Goal: Complete application form

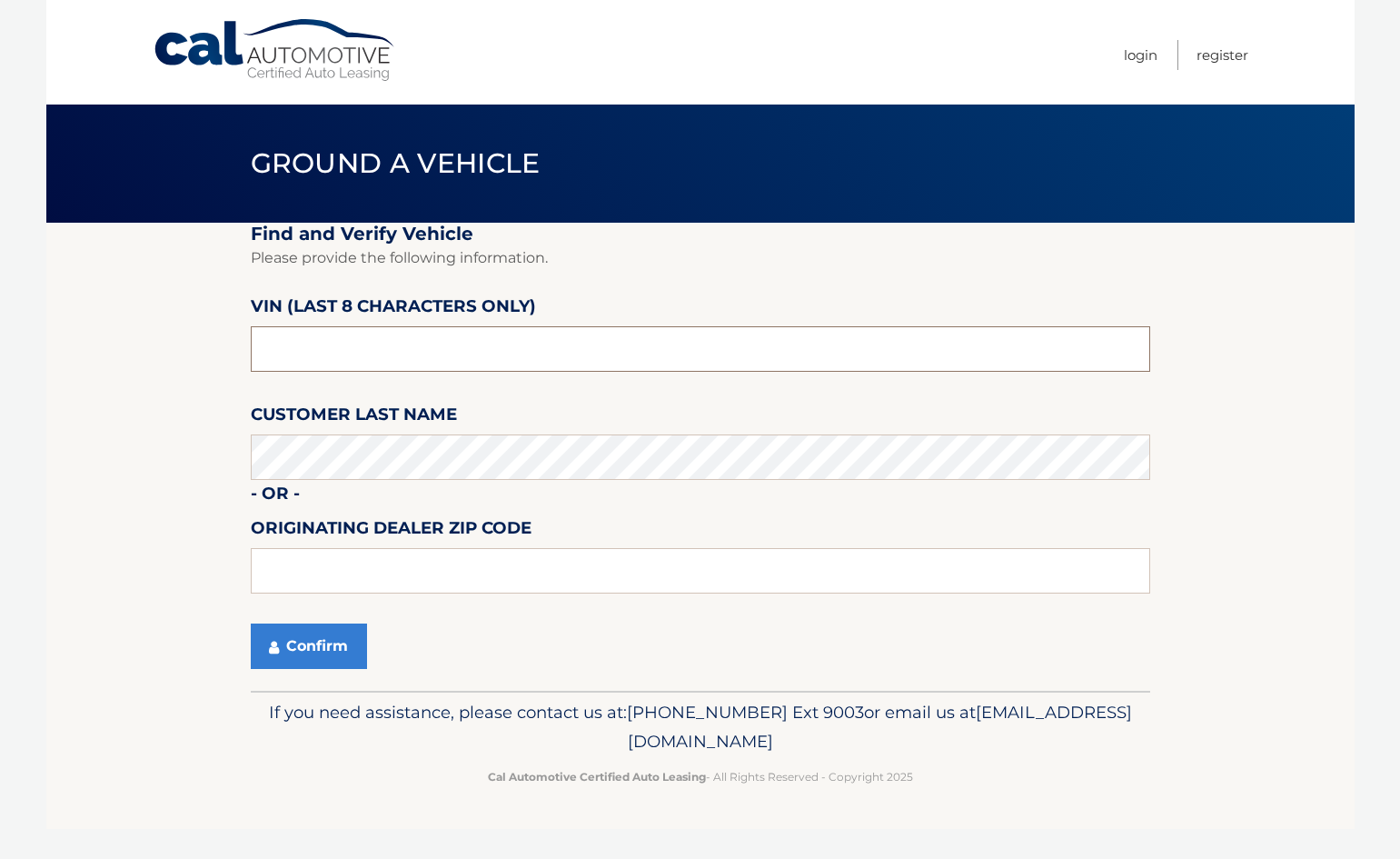
click at [442, 332] on input "text" at bounding box center [700, 348] width 900 height 46
click at [399, 349] on input "text" at bounding box center [700, 348] width 900 height 46
click at [395, 342] on input "text" at bounding box center [700, 348] width 900 height 46
paste input "NC210848"
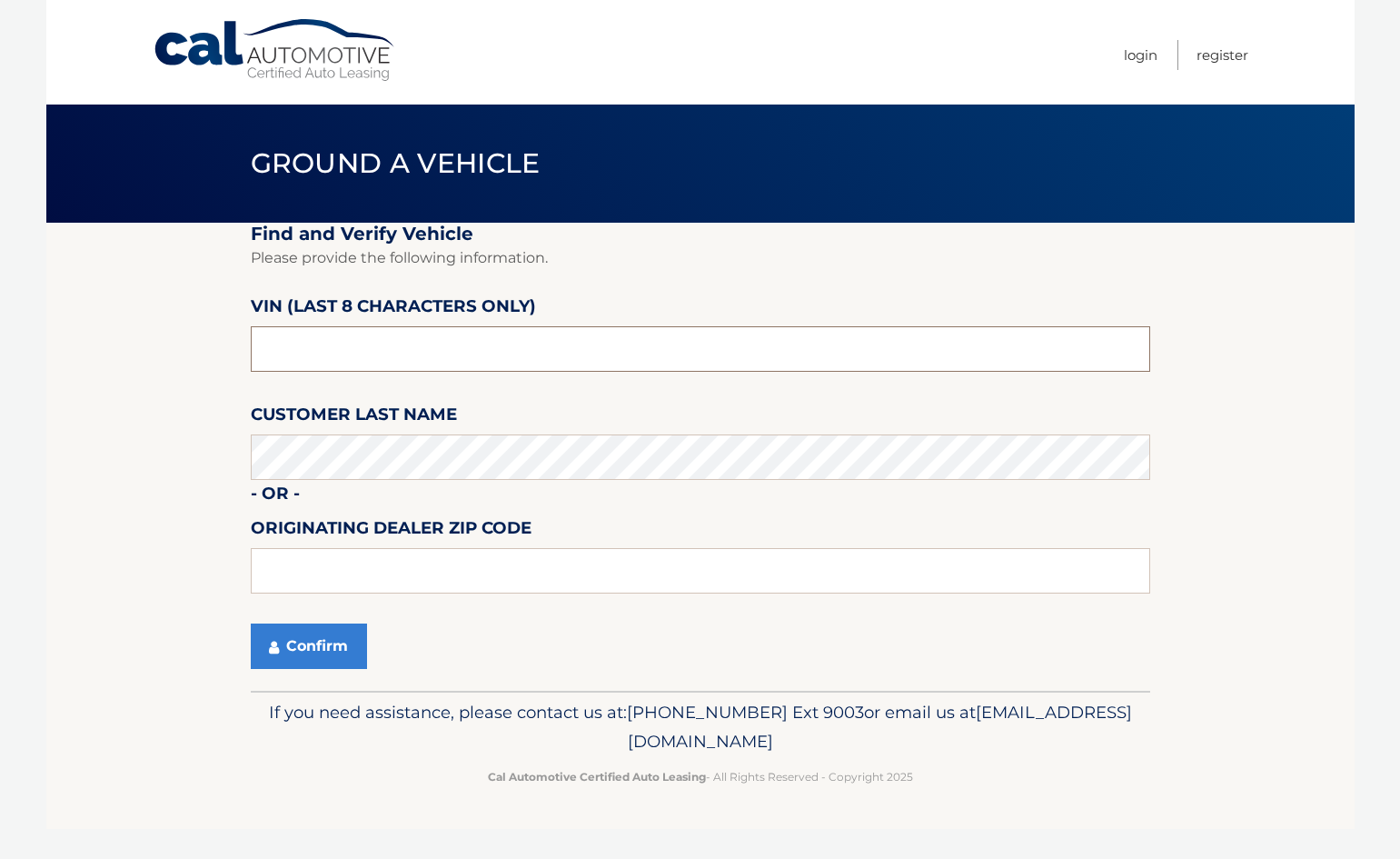
type input "NC210848"
click at [251, 623] on button "Confirm" at bounding box center [308, 646] width 116 height 46
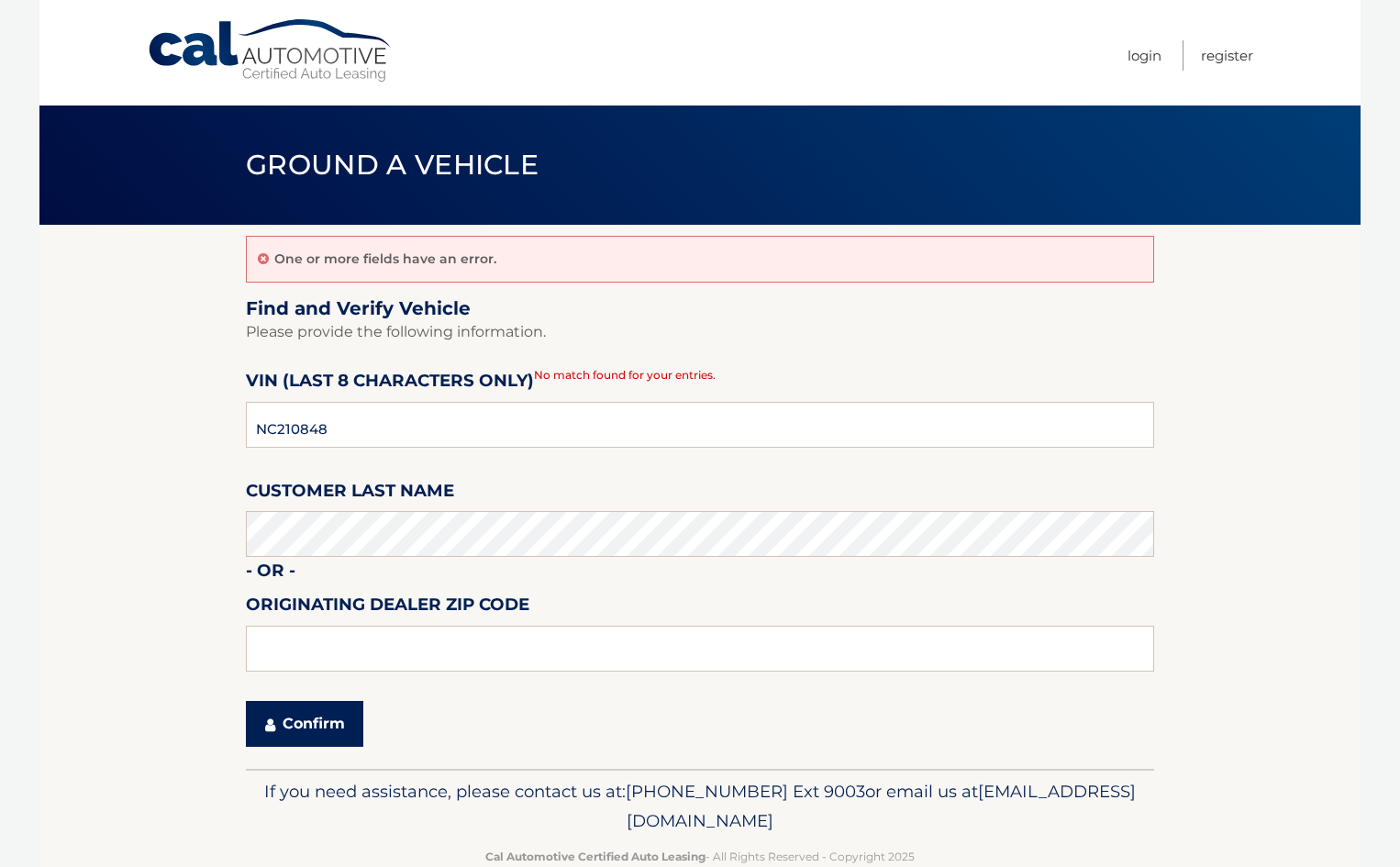
click at [340, 708] on button "Confirm" at bounding box center [304, 723] width 118 height 46
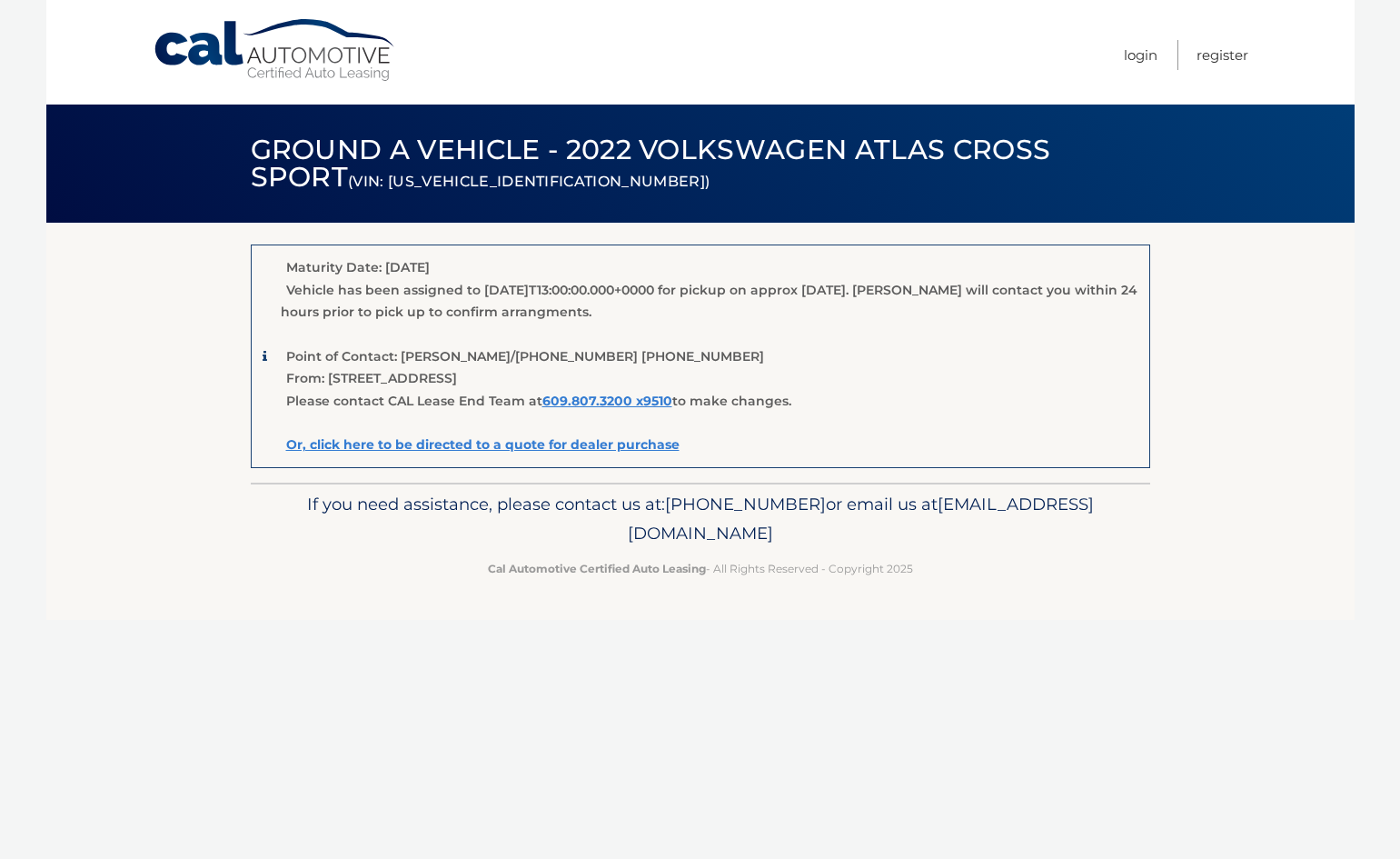
click at [302, 59] on link "Cal Automotive" at bounding box center [275, 50] width 245 height 64
